Goal: Information Seeking & Learning: Learn about a topic

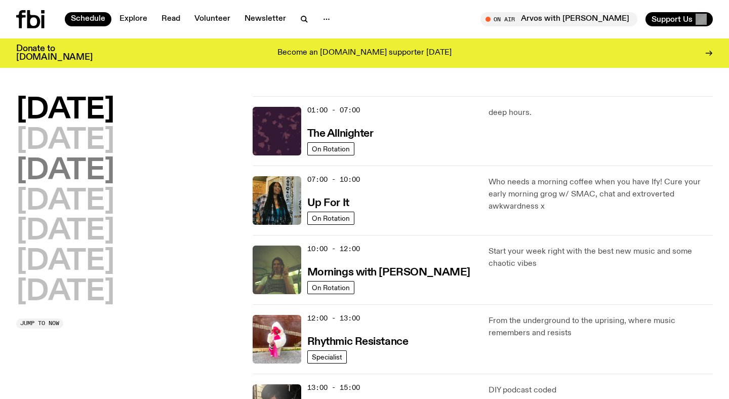
click at [103, 171] on h2 "[DATE]" at bounding box center [65, 171] width 98 height 28
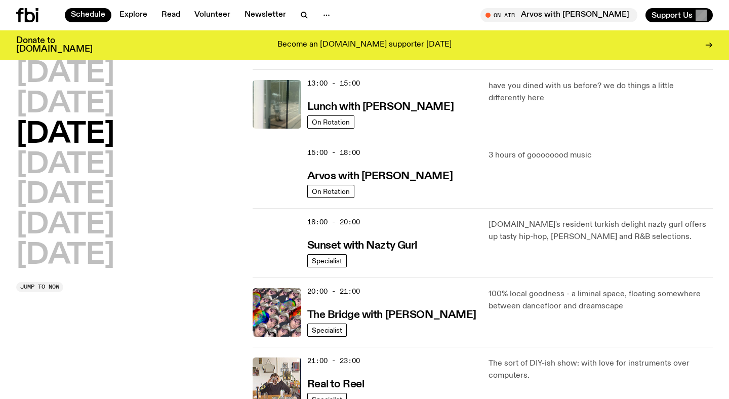
scroll to position [329, 0]
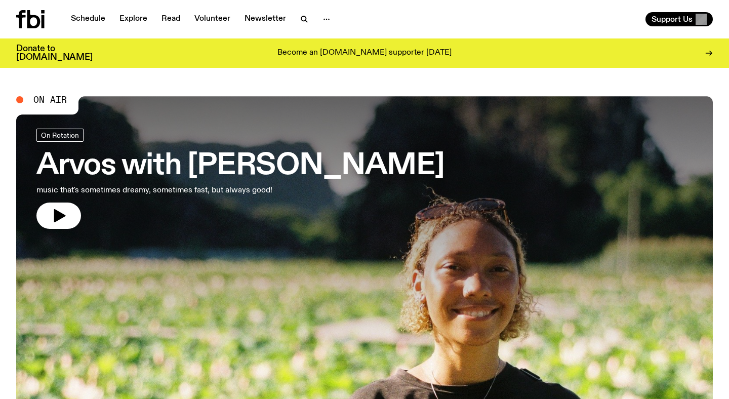
click at [73, 14] on link "Schedule" at bounding box center [88, 19] width 47 height 14
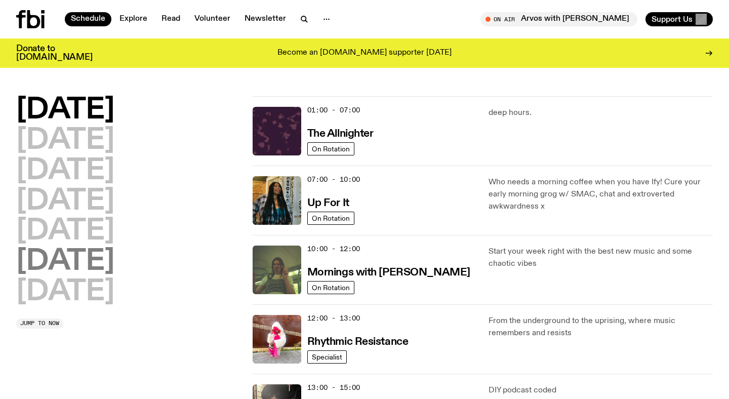
click at [99, 263] on h2 "Saturday" at bounding box center [65, 262] width 98 height 28
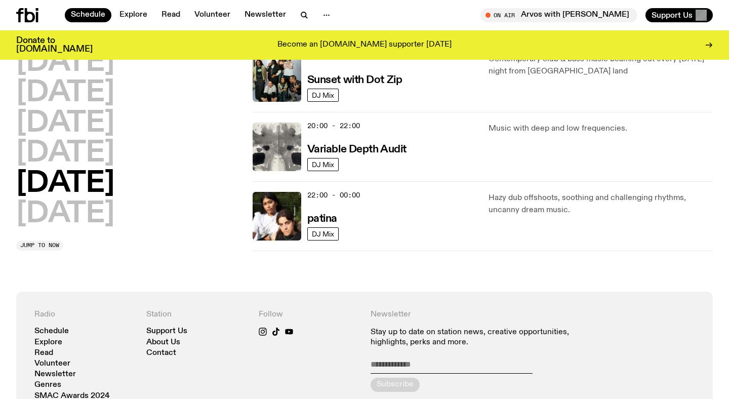
scroll to position [583, 0]
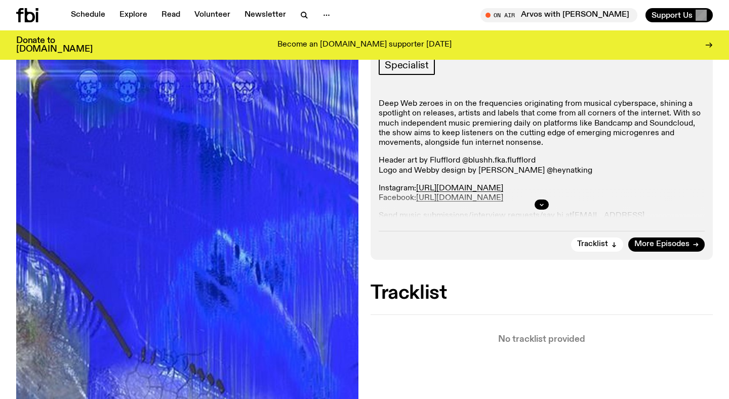
scroll to position [172, 0]
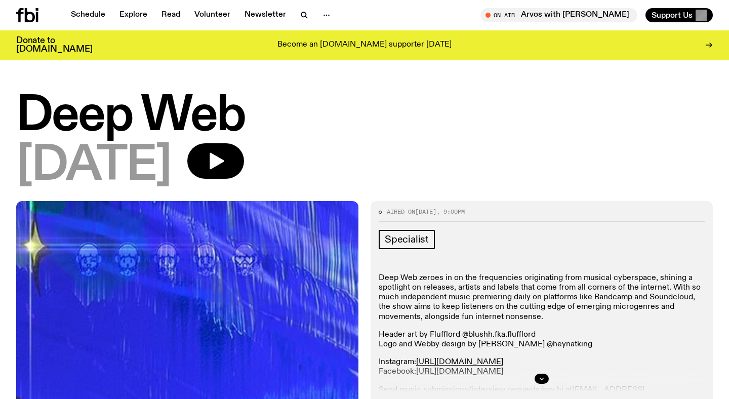
scroll to position [183, 0]
